Goal: Information Seeking & Learning: Find specific fact

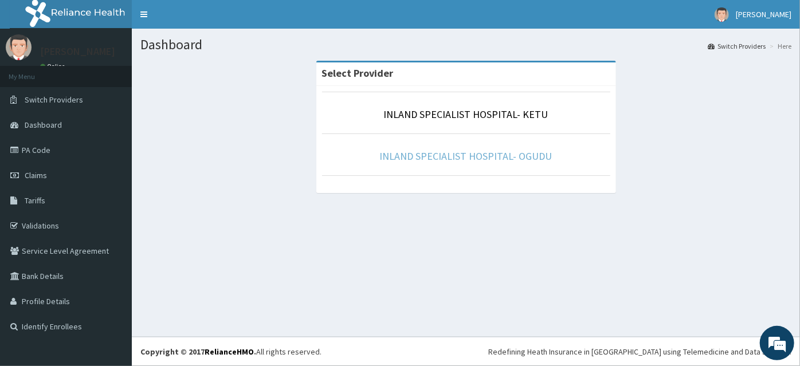
click at [429, 155] on link "INLAND SPECIALIST HOSPITAL- OGUDU" at bounding box center [466, 156] width 173 height 13
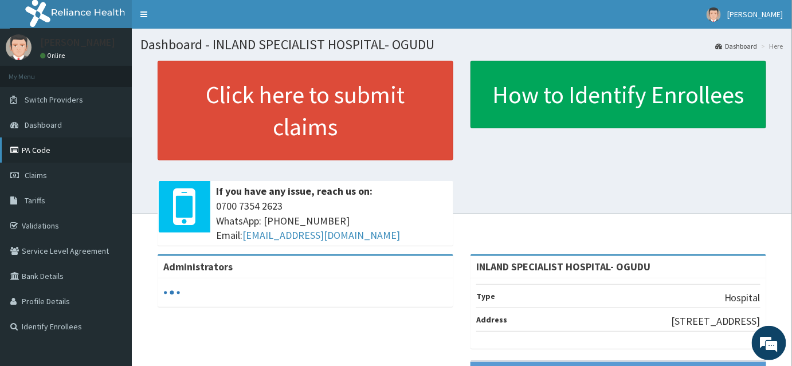
click at [41, 155] on link "PA Code" at bounding box center [66, 150] width 132 height 25
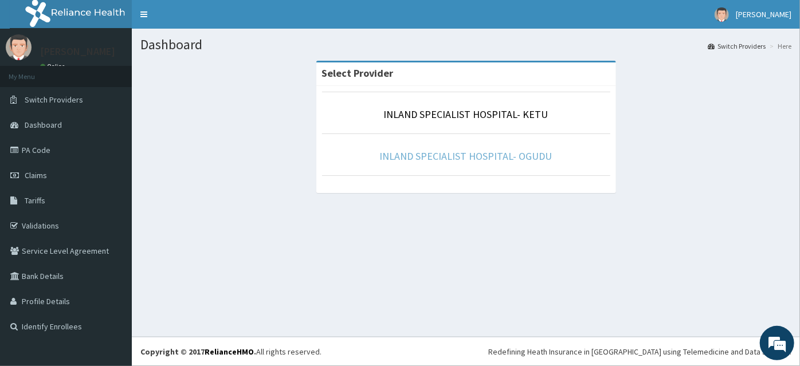
click at [428, 157] on link "INLAND SPECIALIST HOSPITAL- OGUDU" at bounding box center [466, 156] width 173 height 13
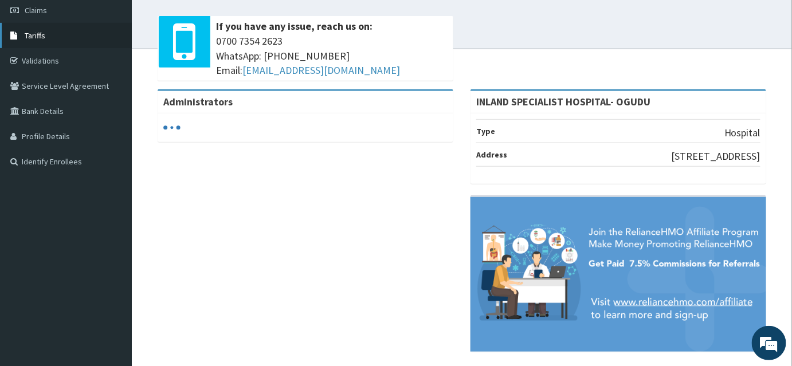
scroll to position [24, 0]
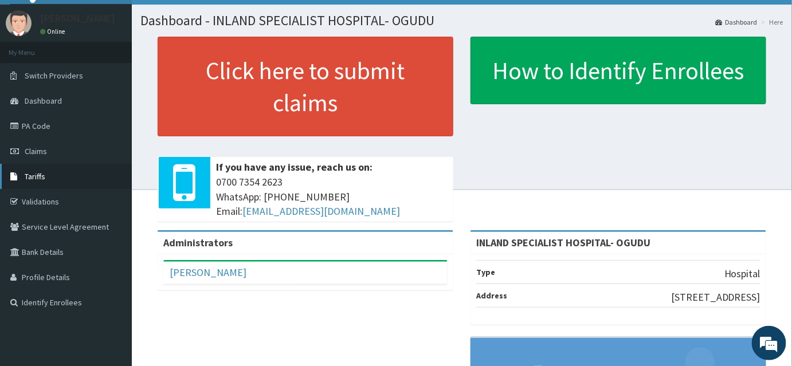
click at [47, 178] on link "Tariffs" at bounding box center [66, 176] width 132 height 25
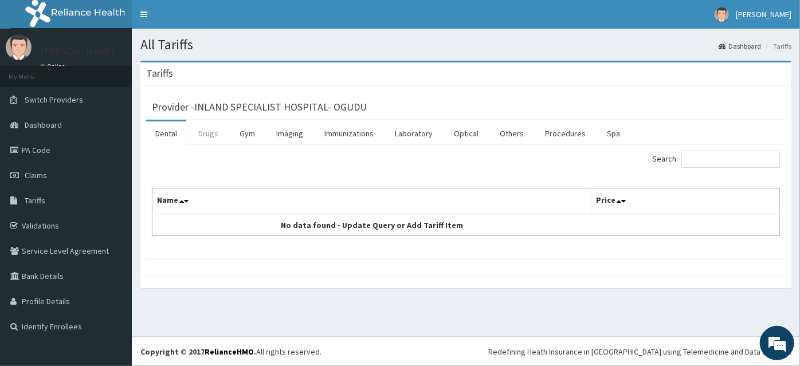
click at [203, 137] on link "Drugs" at bounding box center [208, 134] width 38 height 24
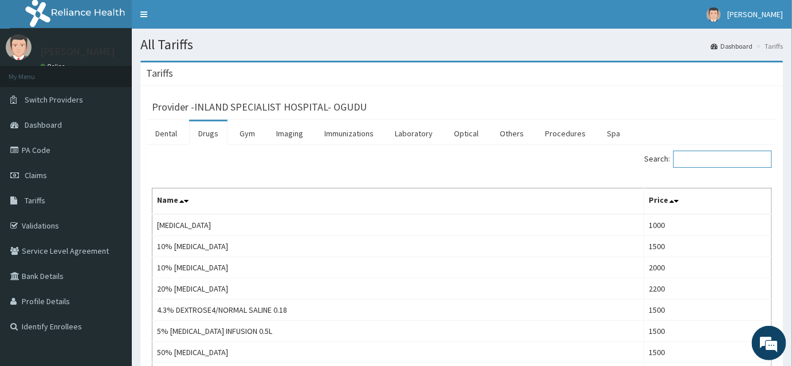
click at [711, 157] on input "Search:" at bounding box center [722, 159] width 99 height 17
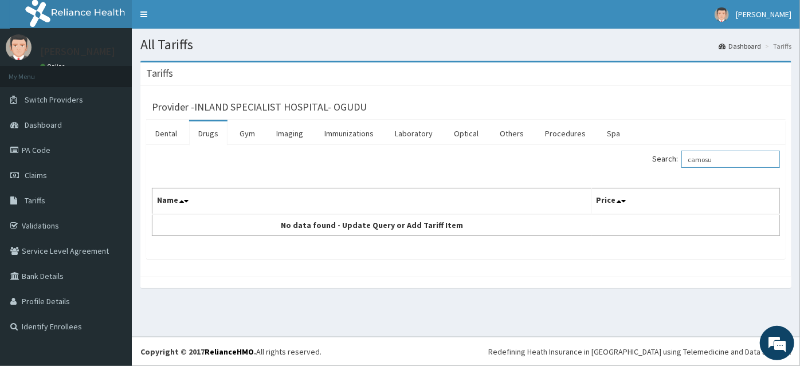
type input "camos"
click at [727, 159] on input "camos" at bounding box center [730, 159] width 99 height 17
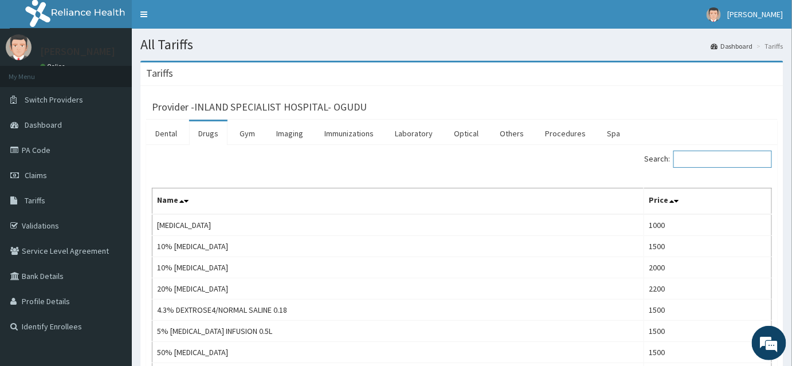
click at [696, 158] on input "Search:" at bounding box center [722, 159] width 99 height 17
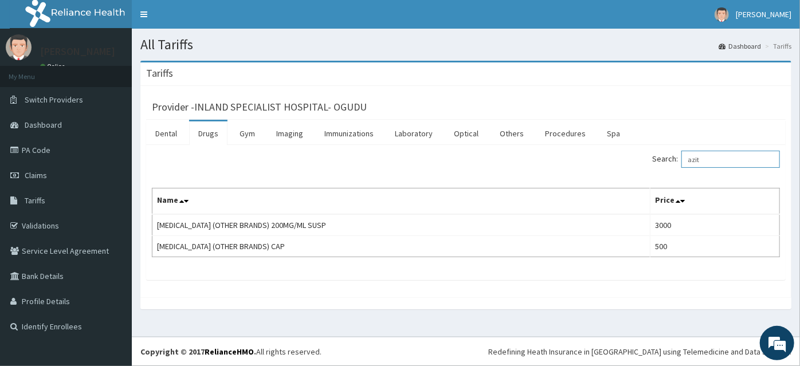
type input "azit"
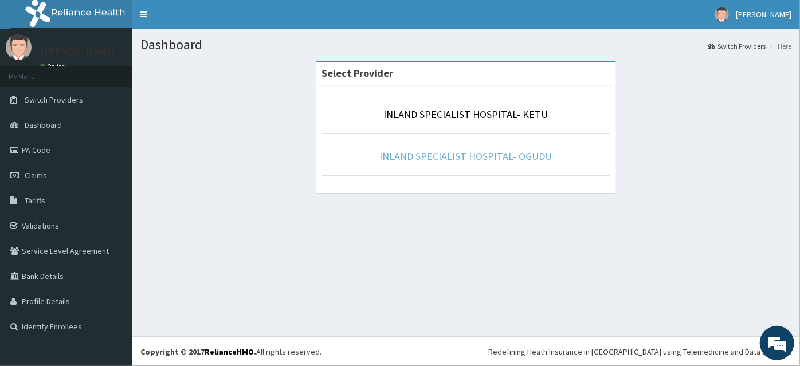
click at [440, 157] on link "INLAND SPECIALIST HOSPITAL- OGUDU" at bounding box center [466, 156] width 173 height 13
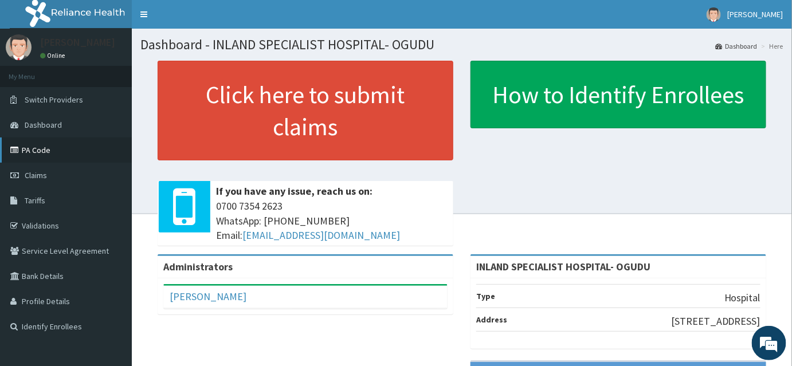
click at [39, 153] on link "PA Code" at bounding box center [66, 150] width 132 height 25
